Goal: Transaction & Acquisition: Book appointment/travel/reservation

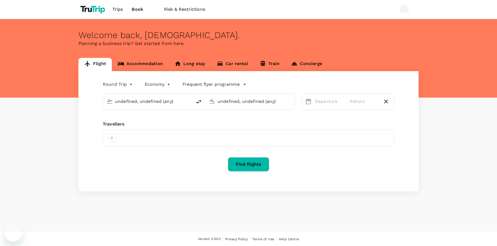
type input "Soekarno-Hatta Intl (CGK)"
type input "London Heathrow (LHR)"
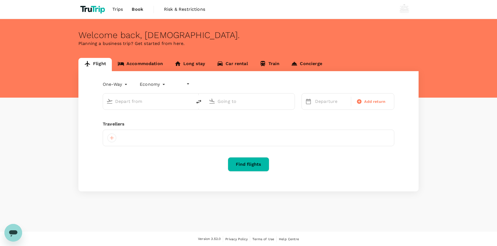
type input "undefined, undefined (any)"
type input "roundtrip"
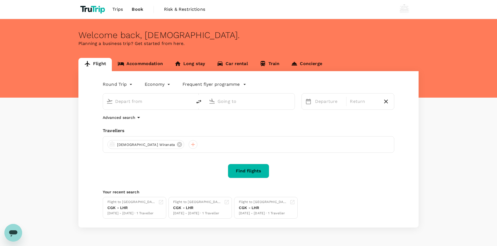
type input "Soekarno-Hatta Intl (CGK)"
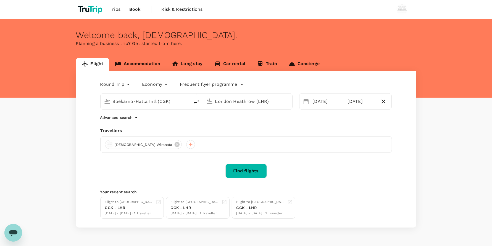
click at [253, 104] on input "London Heathrow (LHR)" at bounding box center [247, 101] width 65 height 9
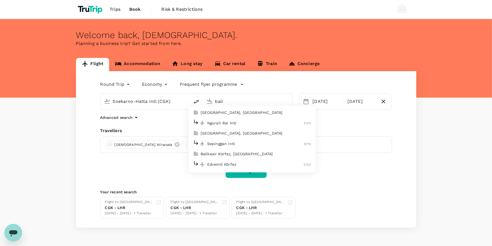
click at [255, 120] on p "Ngurah Rai Intl" at bounding box center [255, 123] width 97 height 6
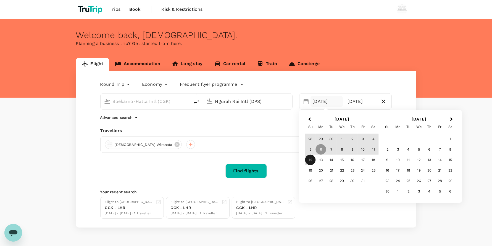
type input "Ngurah Rai Intl (DPS)"
click at [445, 77] on div "Flight Accommodation Long stay Car rental Train Concierge Round Trip roundtrip …" at bounding box center [246, 143] width 492 height 170
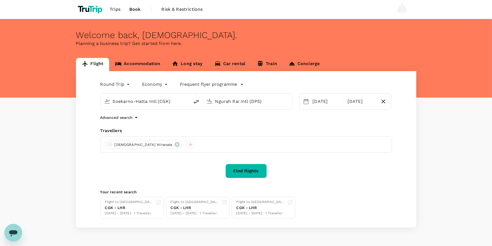
click at [251, 169] on button "Find flights" at bounding box center [245, 171] width 41 height 14
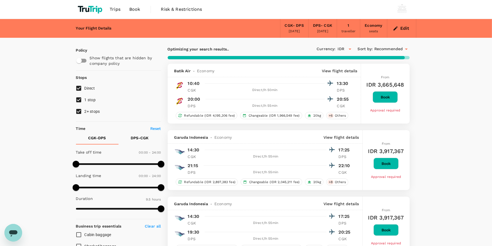
type input "890"
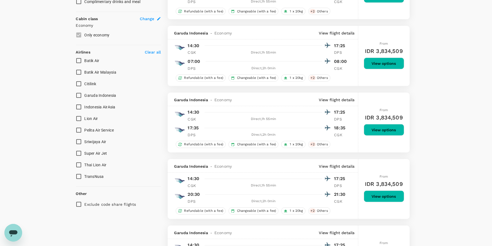
scroll to position [331, 0]
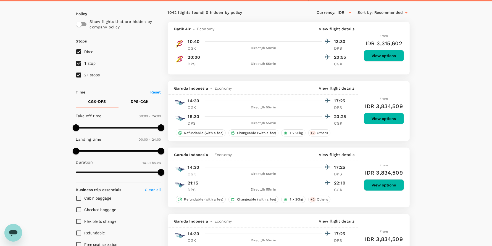
scroll to position [0, 0]
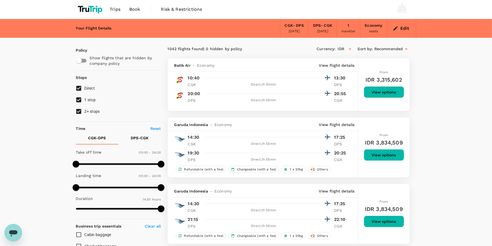
click at [391, 32] on div "Edit" at bounding box center [401, 28] width 29 height 19
click at [393, 31] on icon "button" at bounding box center [396, 29] width 6 height 6
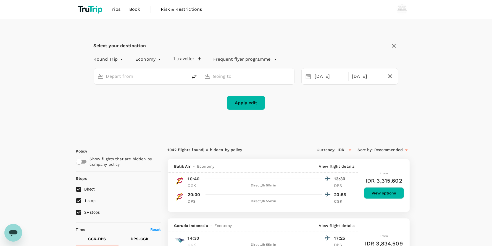
type input "Soekarno-Hatta Intl (CGK)"
type input "Ngurah Rai Intl (DPS)"
click at [326, 75] on div "[DATE]" at bounding box center [330, 76] width 35 height 11
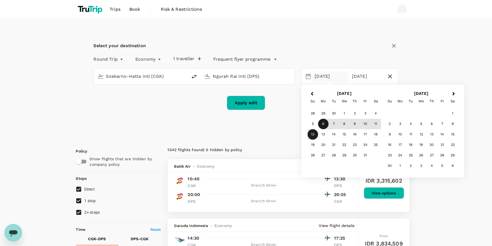
click at [323, 122] on div "6" at bounding box center [323, 124] width 10 height 10
click at [360, 128] on div "10" at bounding box center [365, 124] width 10 height 10
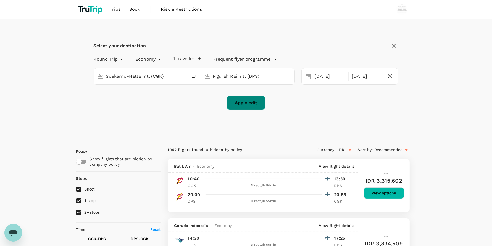
click at [258, 109] on button "Apply edit" at bounding box center [246, 103] width 38 height 14
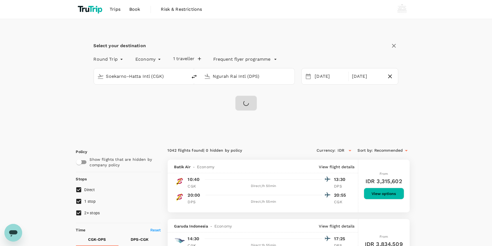
checkbox input "false"
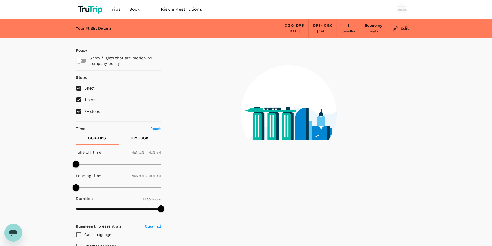
type input "1440"
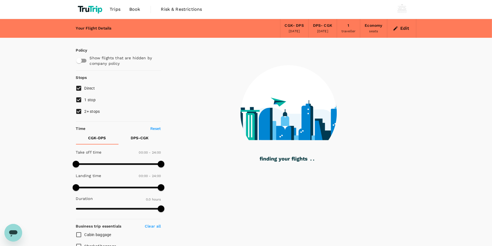
type input "445"
checkbox input "true"
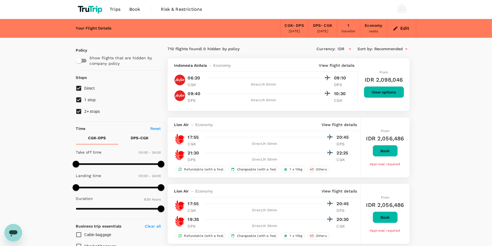
type input "590"
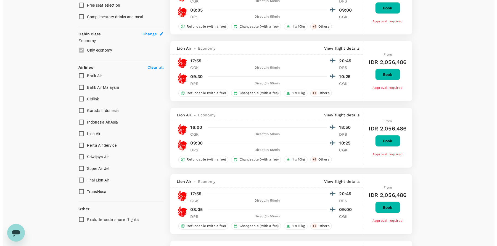
scroll to position [290, 0]
